Goal: Navigation & Orientation: Find specific page/section

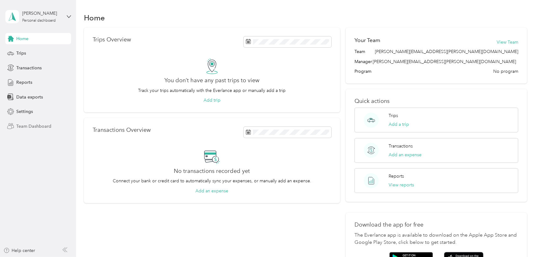
click at [29, 124] on span "Team Dashboard" at bounding box center [33, 126] width 35 height 7
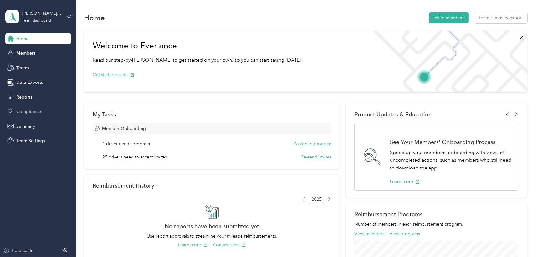
click at [31, 113] on span "Compliance" at bounding box center [28, 111] width 25 height 7
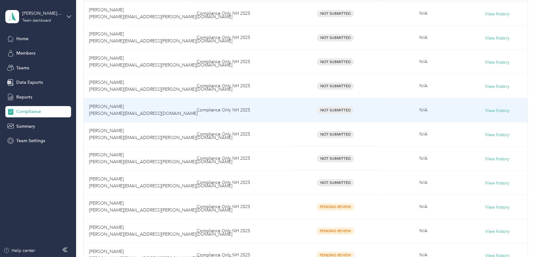
scroll to position [171, 0]
